Goal: Transaction & Acquisition: Purchase product/service

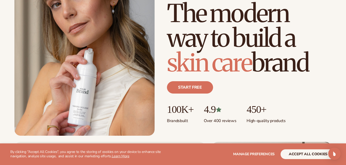
scroll to position [72, 0]
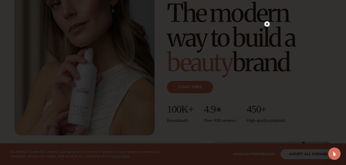
click at [269, 25] on circle at bounding box center [266, 23] width 5 height 5
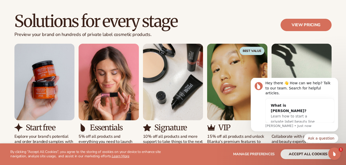
scroll to position [473, 0]
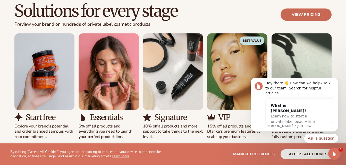
click at [298, 12] on link "View pricing" at bounding box center [305, 14] width 51 height 12
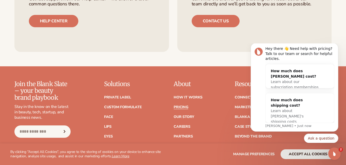
scroll to position [1060, 0]
